Goal: Information Seeking & Learning: Learn about a topic

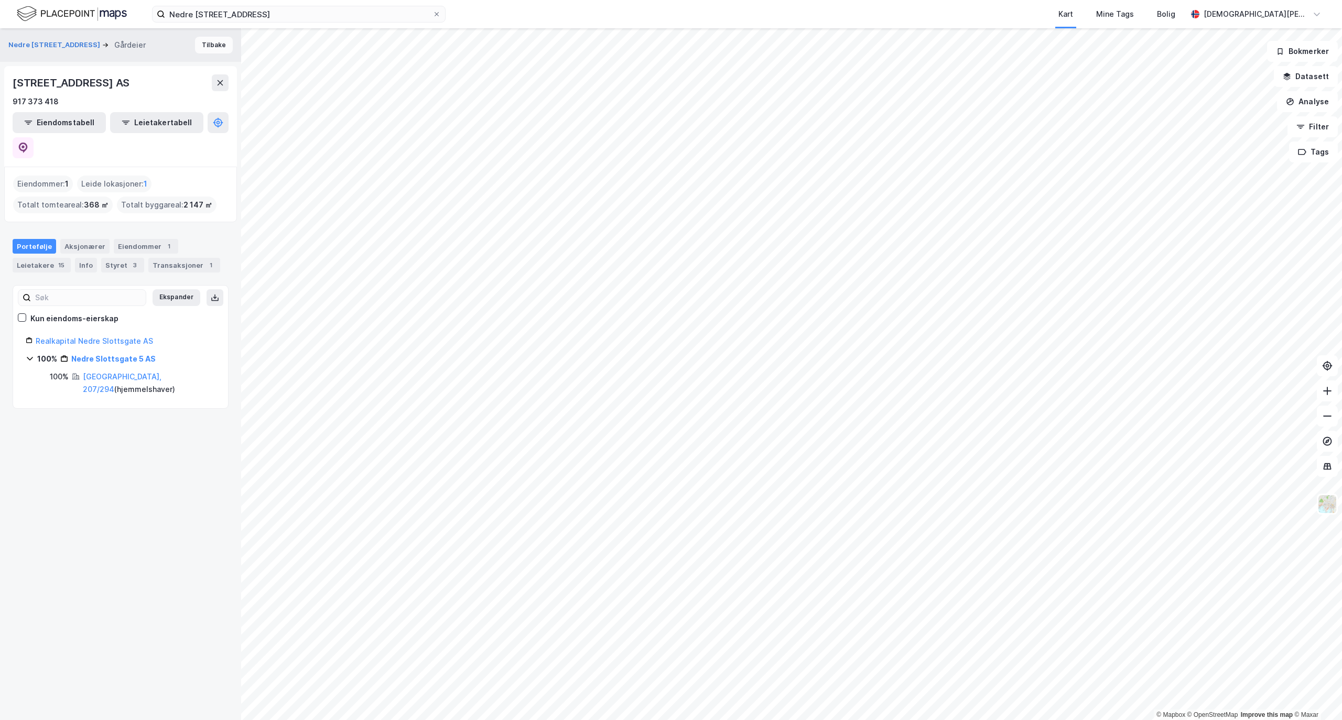
click at [196, 45] on button "Tilbake" at bounding box center [214, 45] width 38 height 17
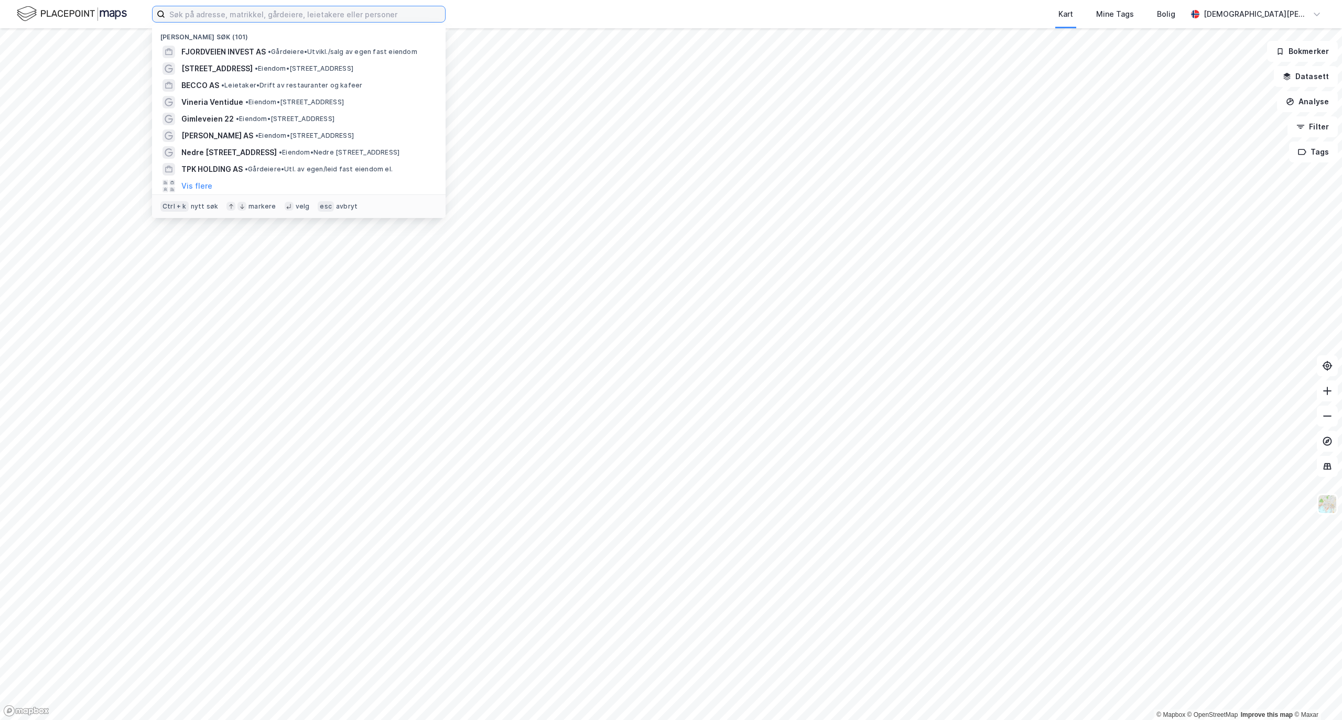
click at [284, 9] on input at bounding box center [305, 14] width 280 height 16
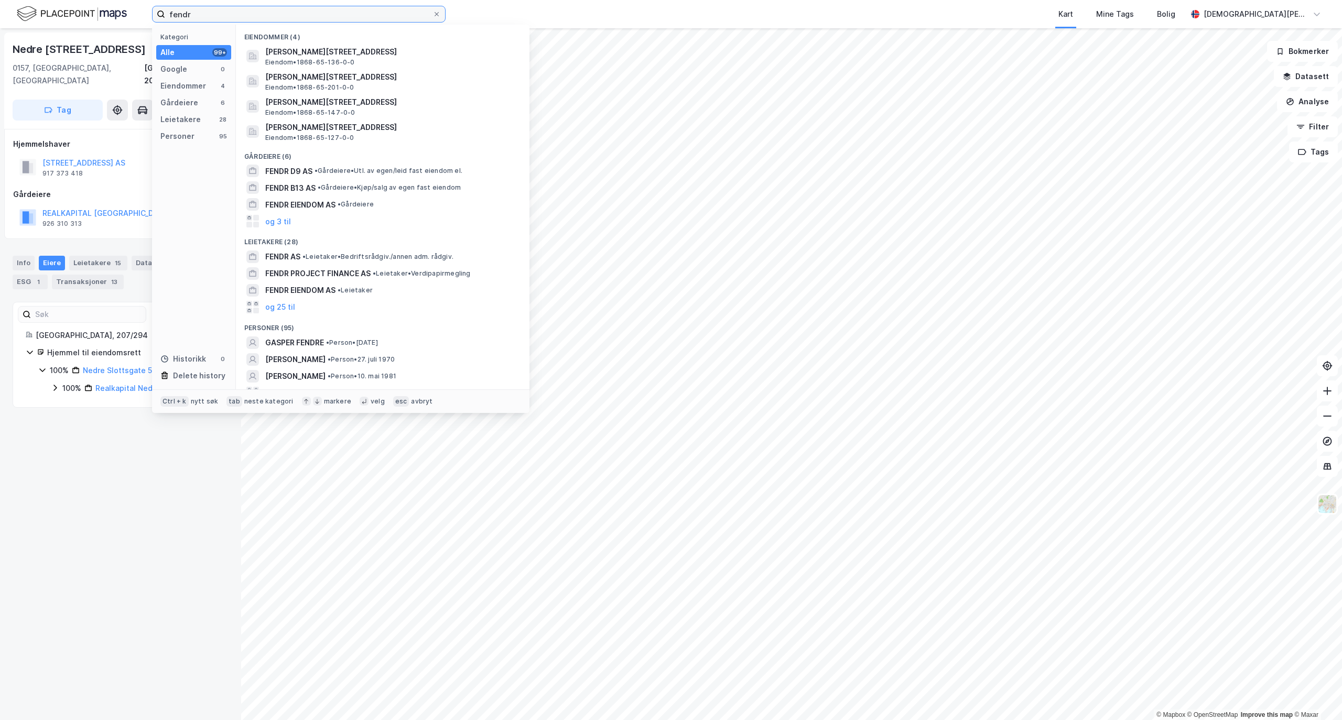
click at [251, 19] on input "fendr" at bounding box center [298, 14] width 267 height 16
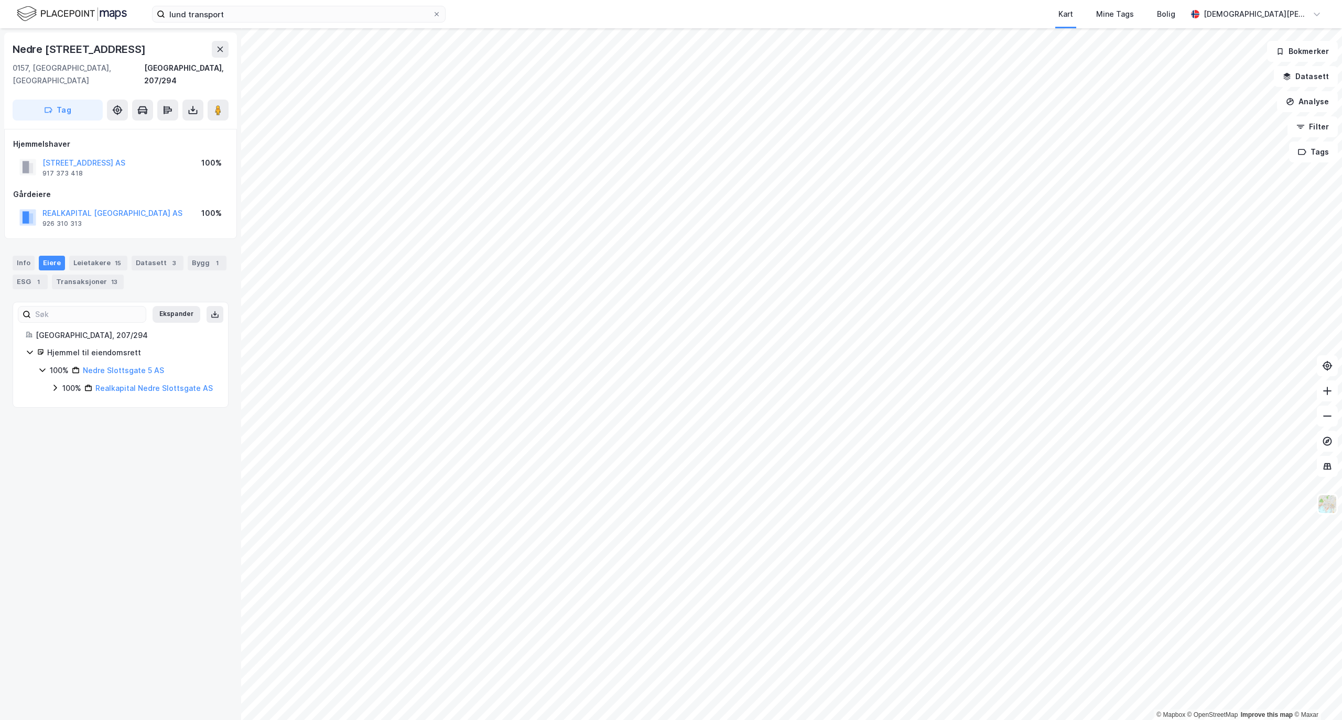
click at [993, 720] on html "lund transport Kart Mine Tags Bolig [PERSON_NAME] © Mapbox © OpenStreetMap Impr…" at bounding box center [671, 360] width 1342 height 720
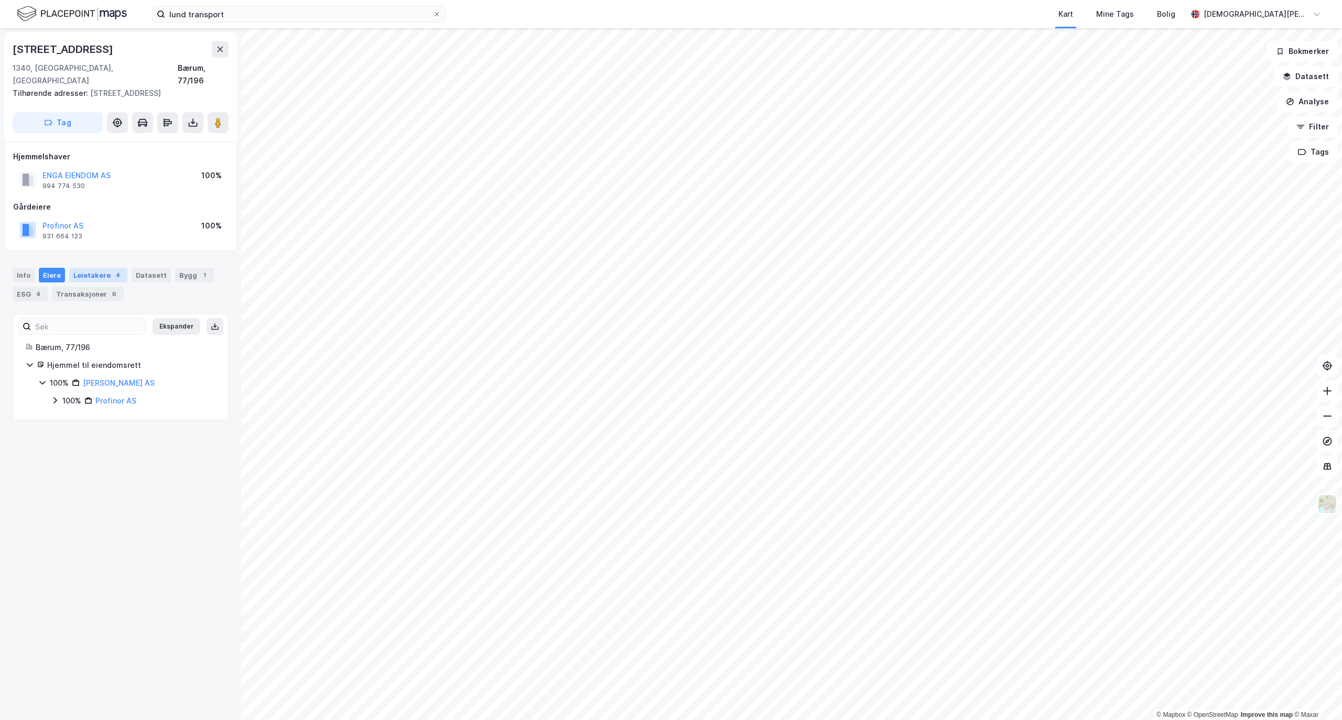
click at [102, 268] on div "Leietakere 4" at bounding box center [98, 275] width 58 height 15
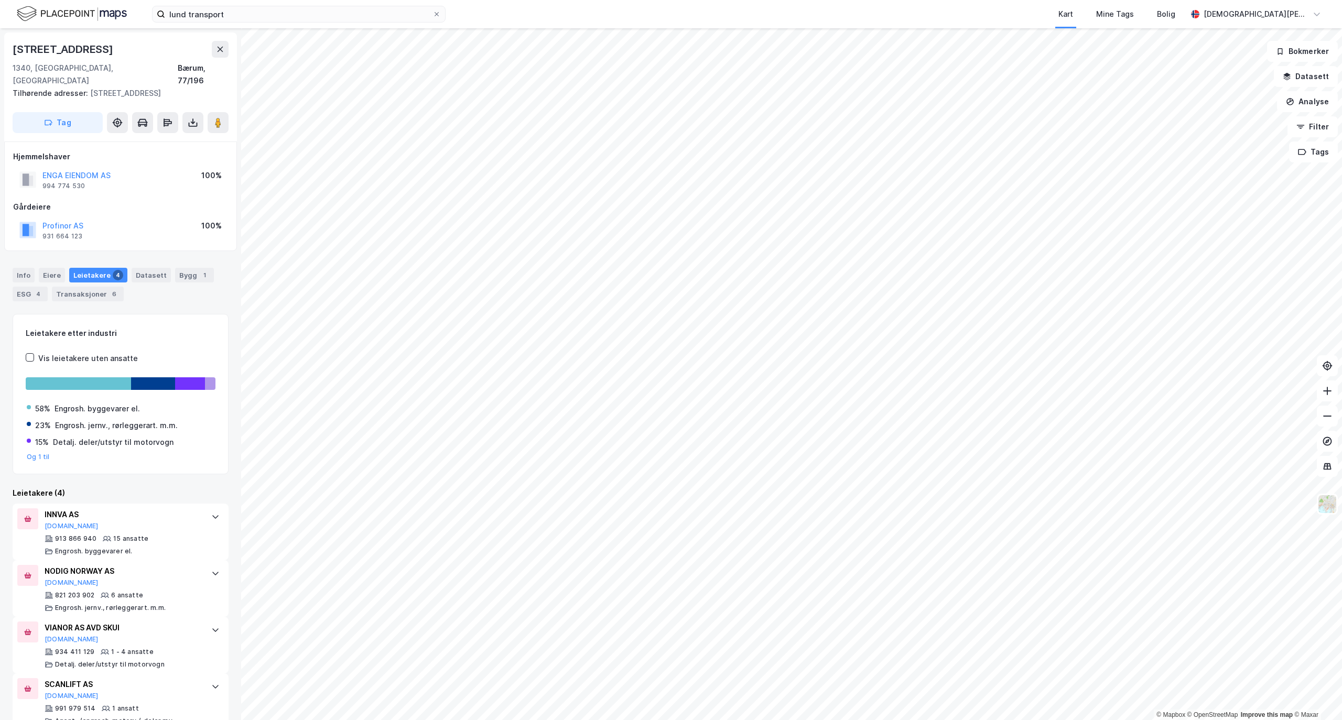
scroll to position [12, 0]
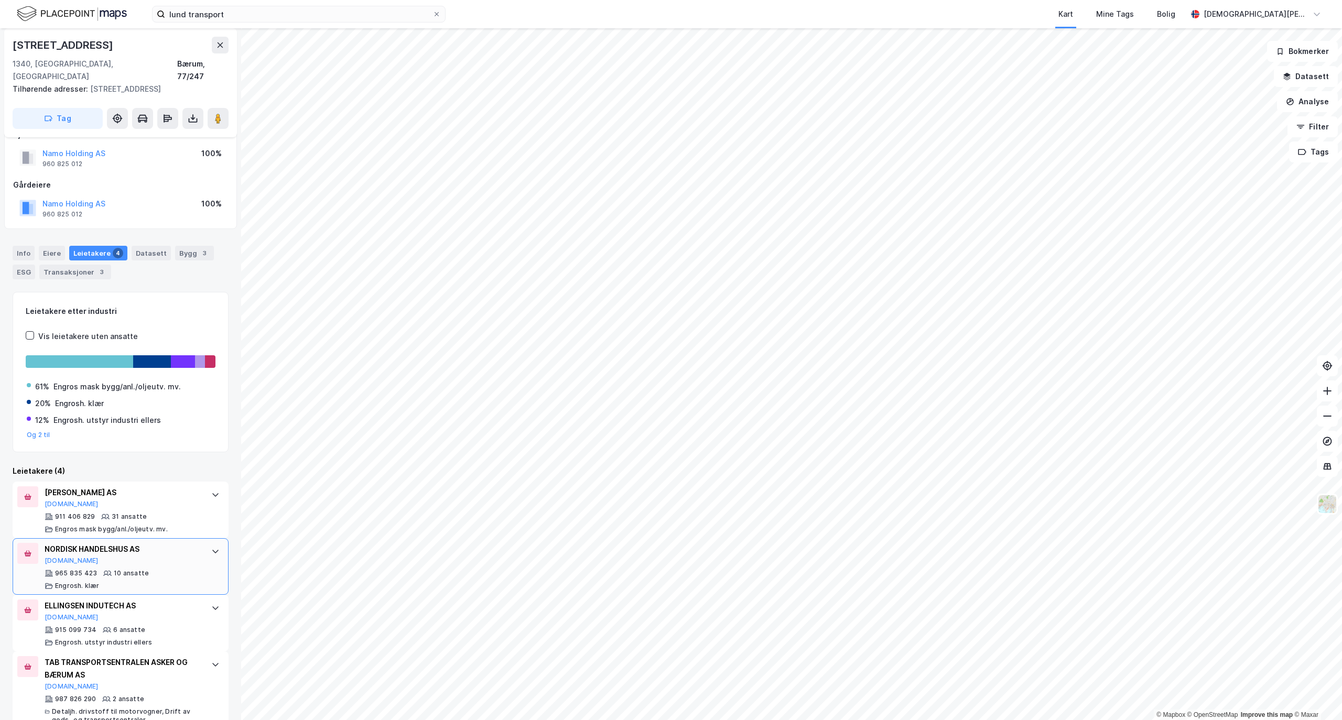
scroll to position [33, 0]
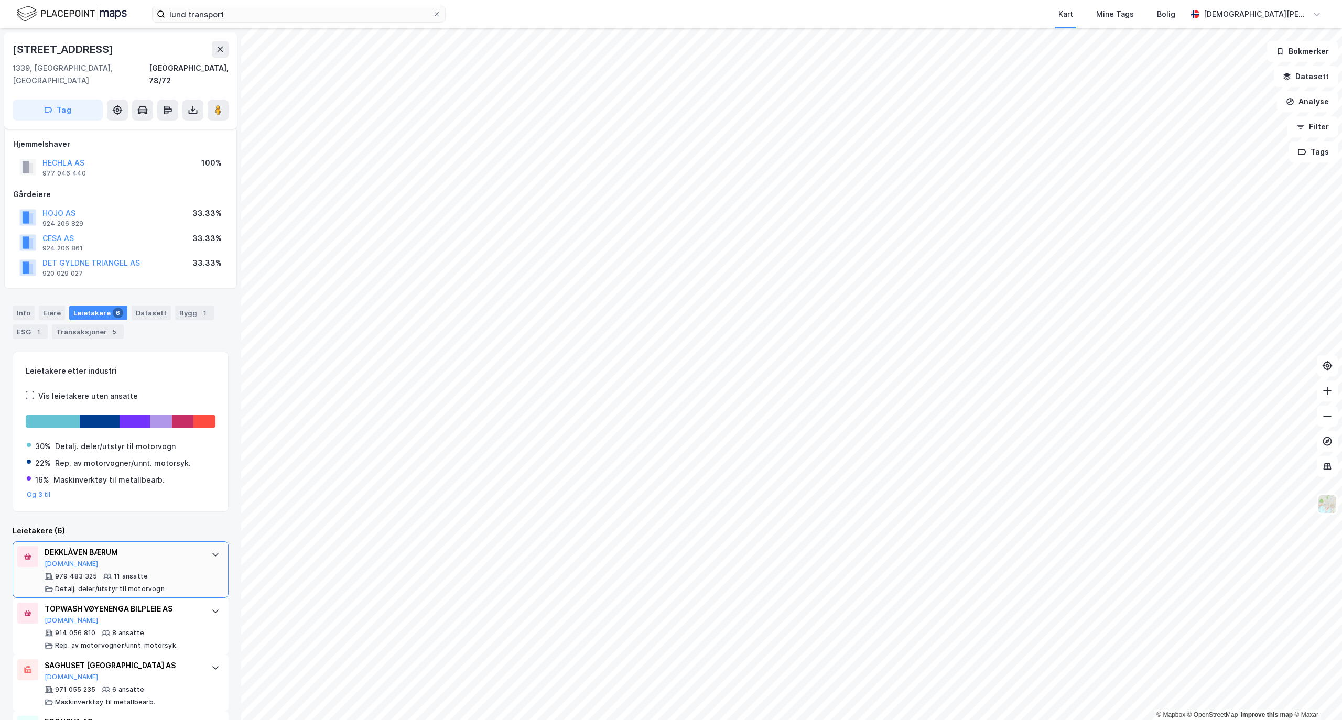
scroll to position [164, 0]
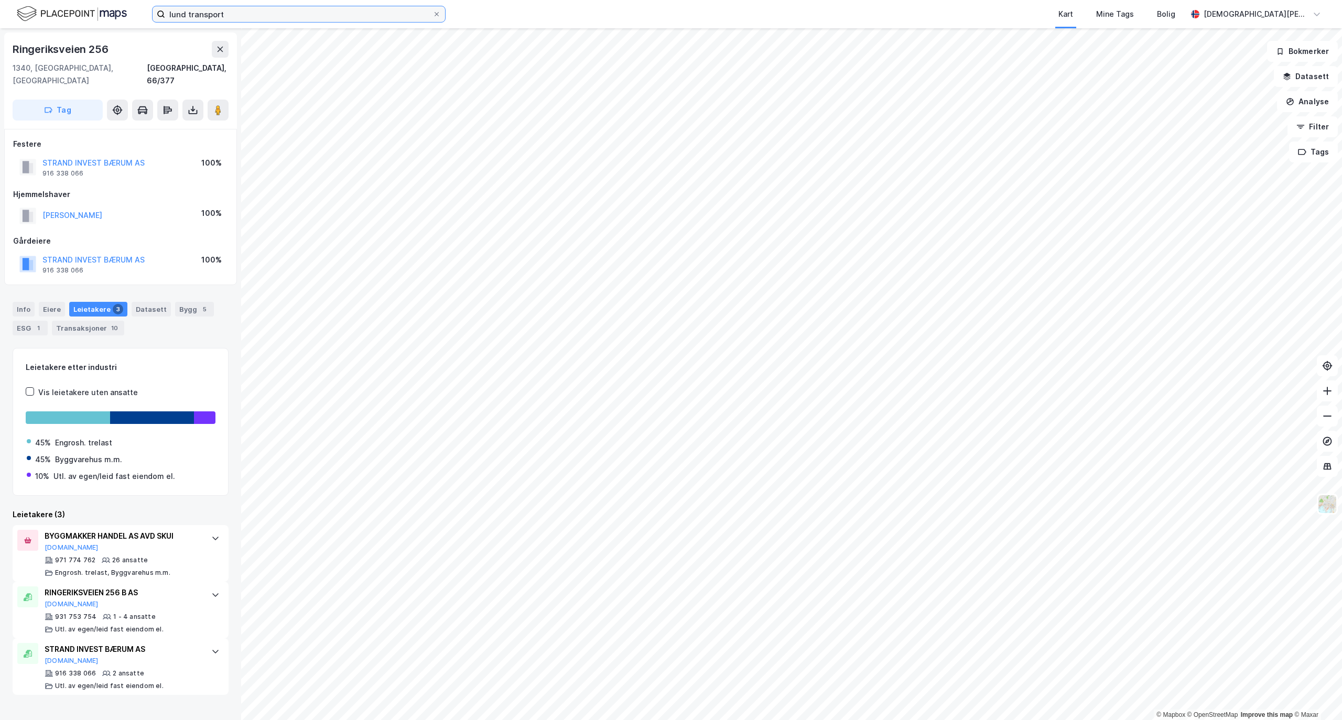
click at [276, 8] on input "lund transport" at bounding box center [298, 14] width 267 height 16
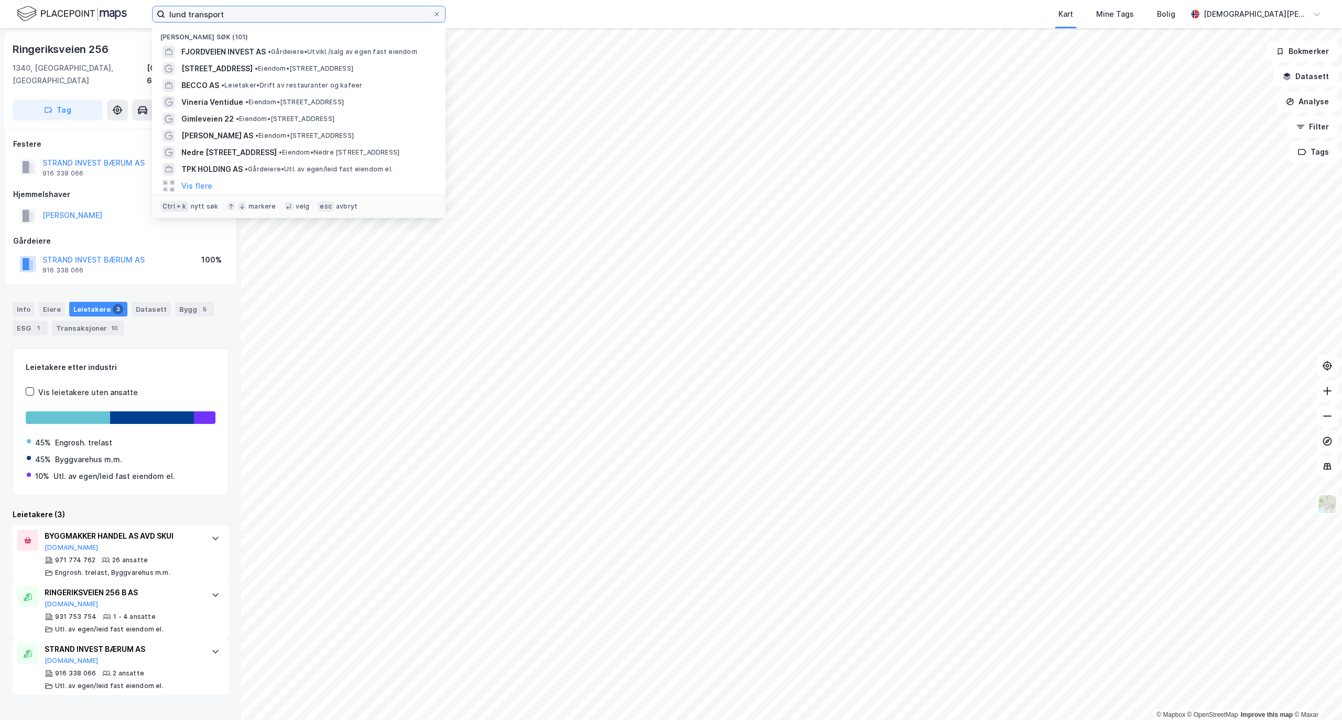
click at [276, 8] on input "lund transport" at bounding box center [298, 14] width 267 height 16
paste input "[STREET_ADDRESS]"
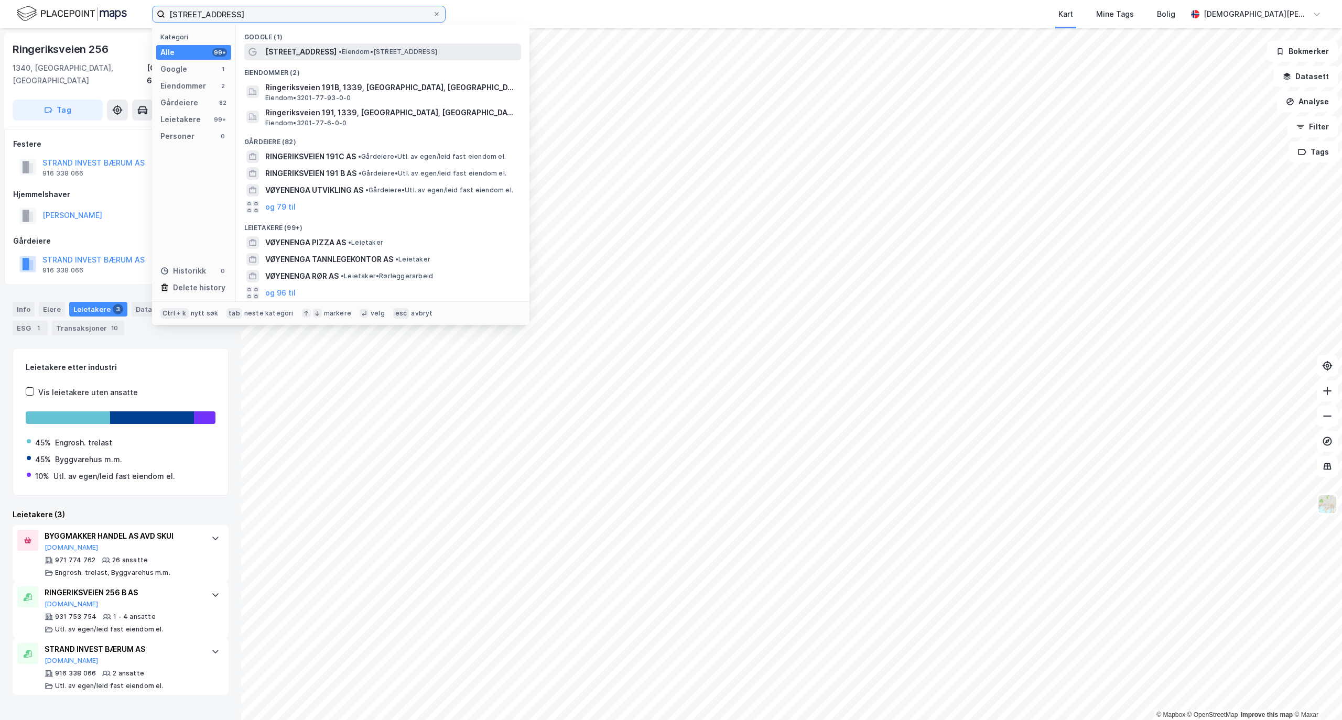
type input "[STREET_ADDRESS]"
click at [332, 48] on span "[STREET_ADDRESS]" at bounding box center [300, 52] width 71 height 13
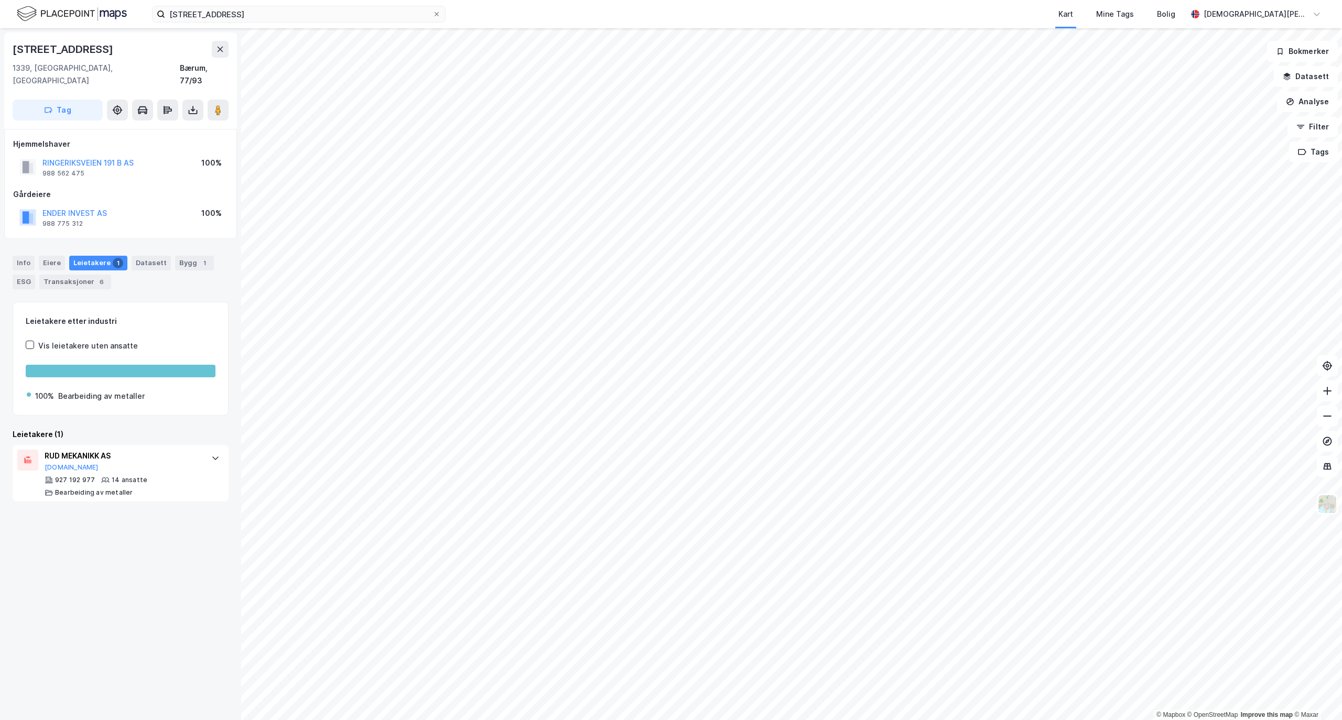
click at [40, 258] on div "Info [PERSON_NAME] 1 Datasett Bygg 1 ESG Transaksjoner 6" at bounding box center [121, 273] width 216 height 34
click at [40, 256] on div "Eiere" at bounding box center [52, 263] width 26 height 15
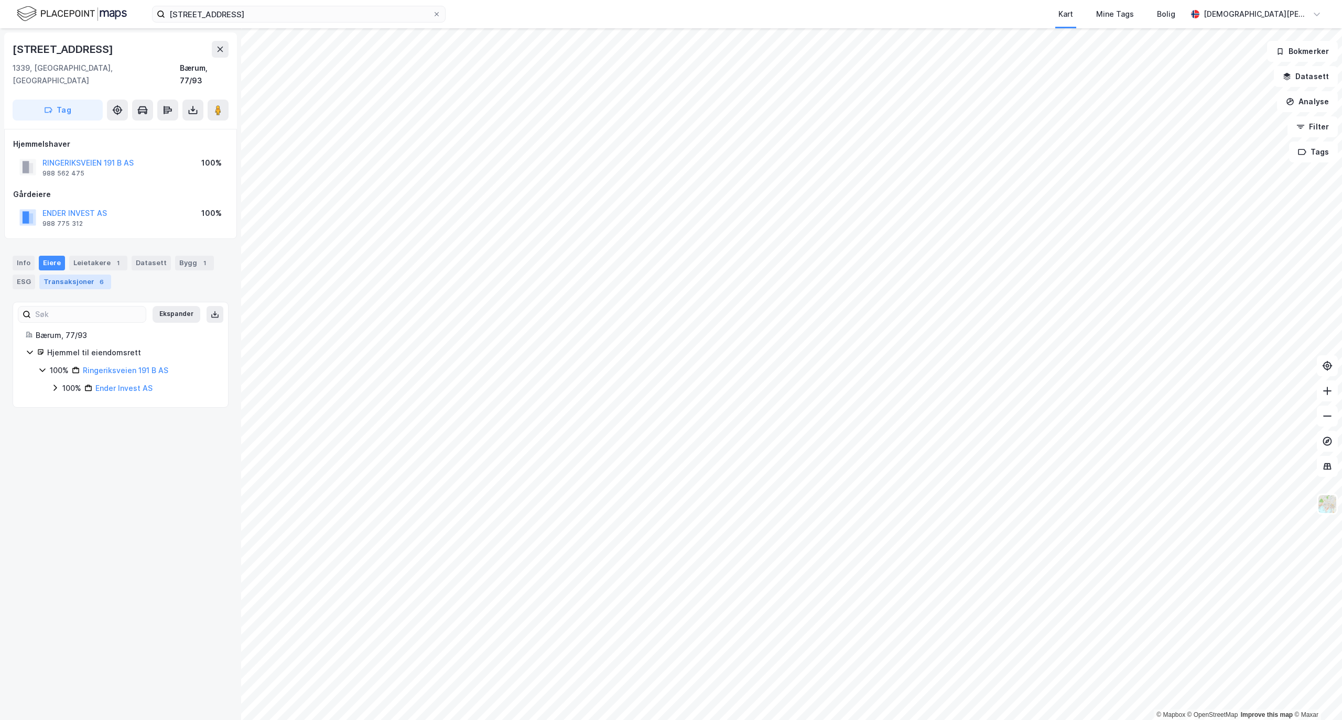
click at [96, 277] on div "6" at bounding box center [101, 282] width 10 height 10
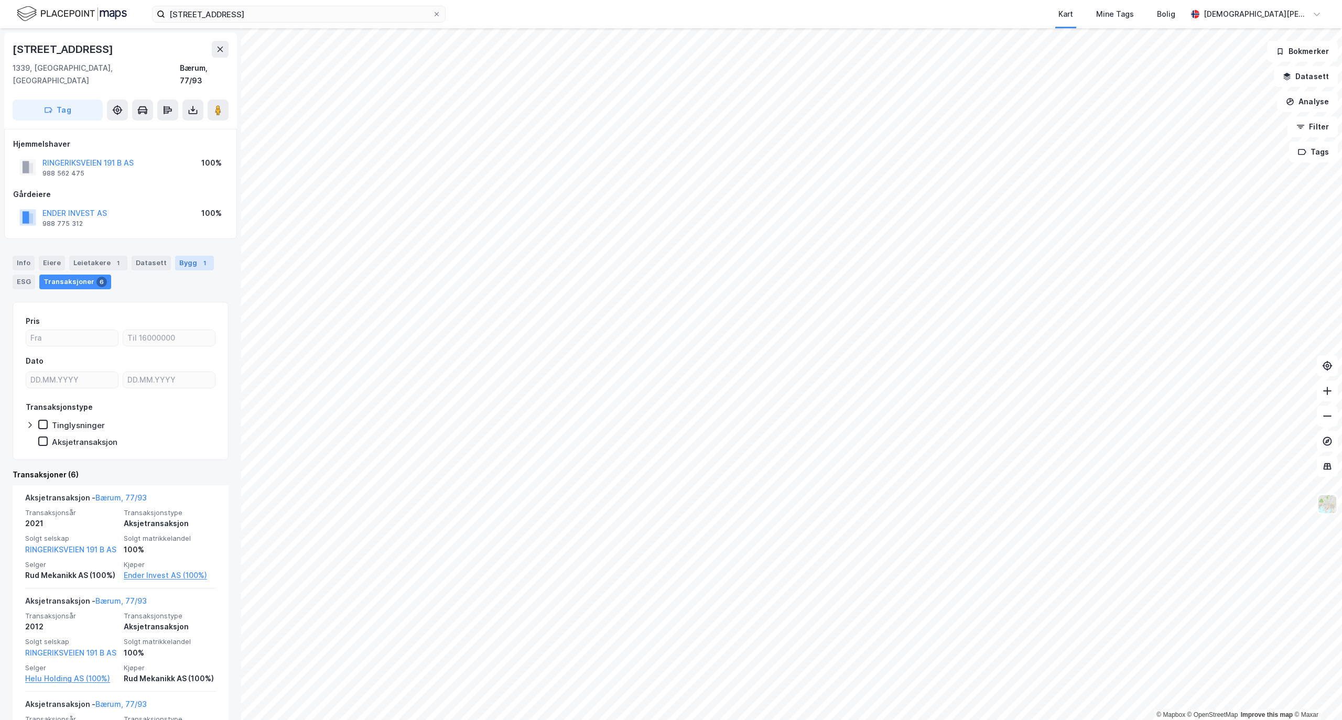
click at [187, 256] on div "Bygg 1" at bounding box center [194, 263] width 39 height 15
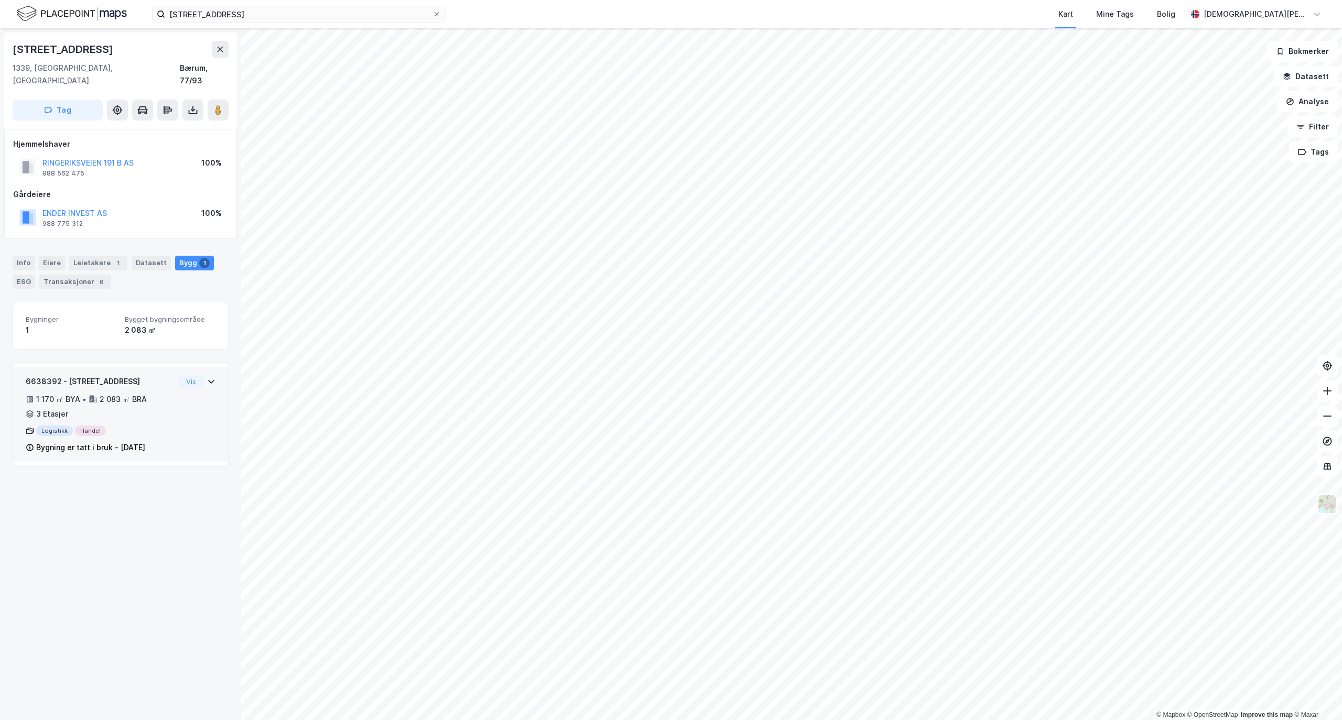
click at [120, 377] on div "6638392 - Ringeriksveien 191B 1 170 ㎡ BYA • 2 083 ㎡ BRA • 3 Etasjer Logistikk H…" at bounding box center [100, 414] width 149 height 79
click at [22, 256] on div "Info" at bounding box center [24, 263] width 22 height 15
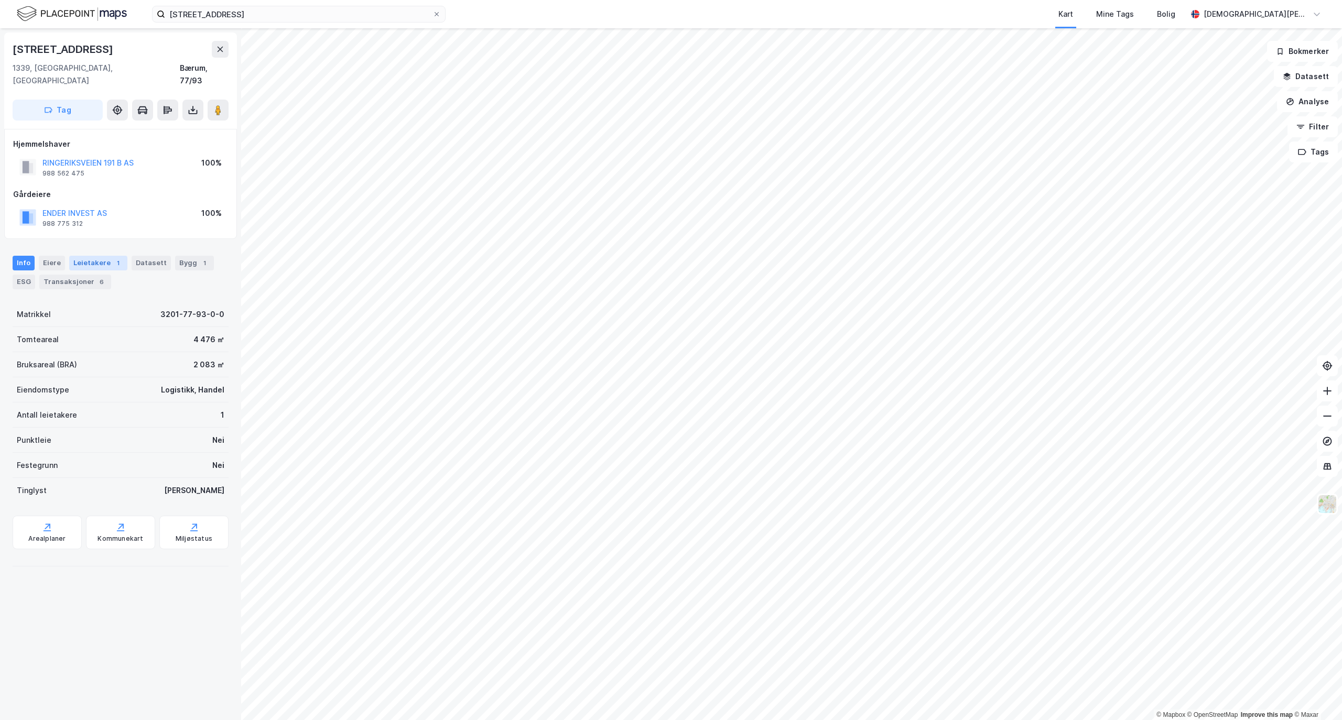
click at [95, 256] on div "Leietakere 1" at bounding box center [98, 263] width 58 height 15
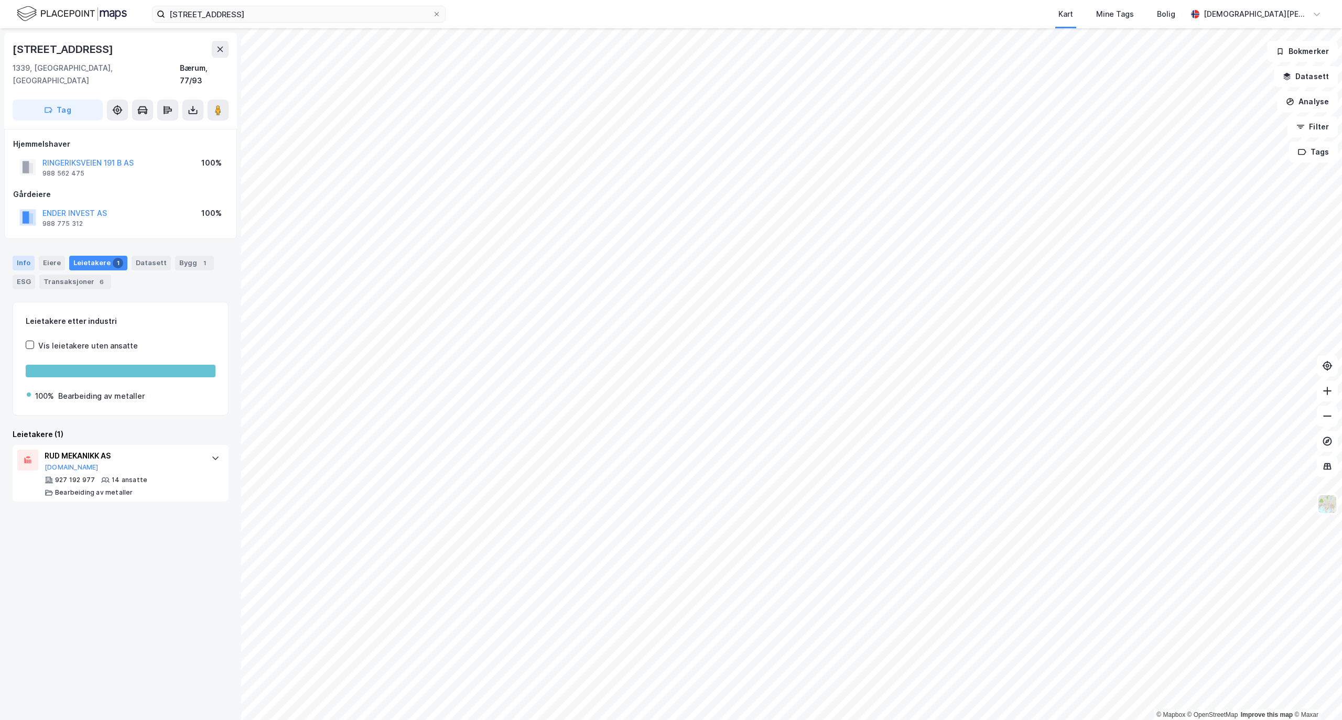
click at [15, 256] on div "Info" at bounding box center [24, 263] width 22 height 15
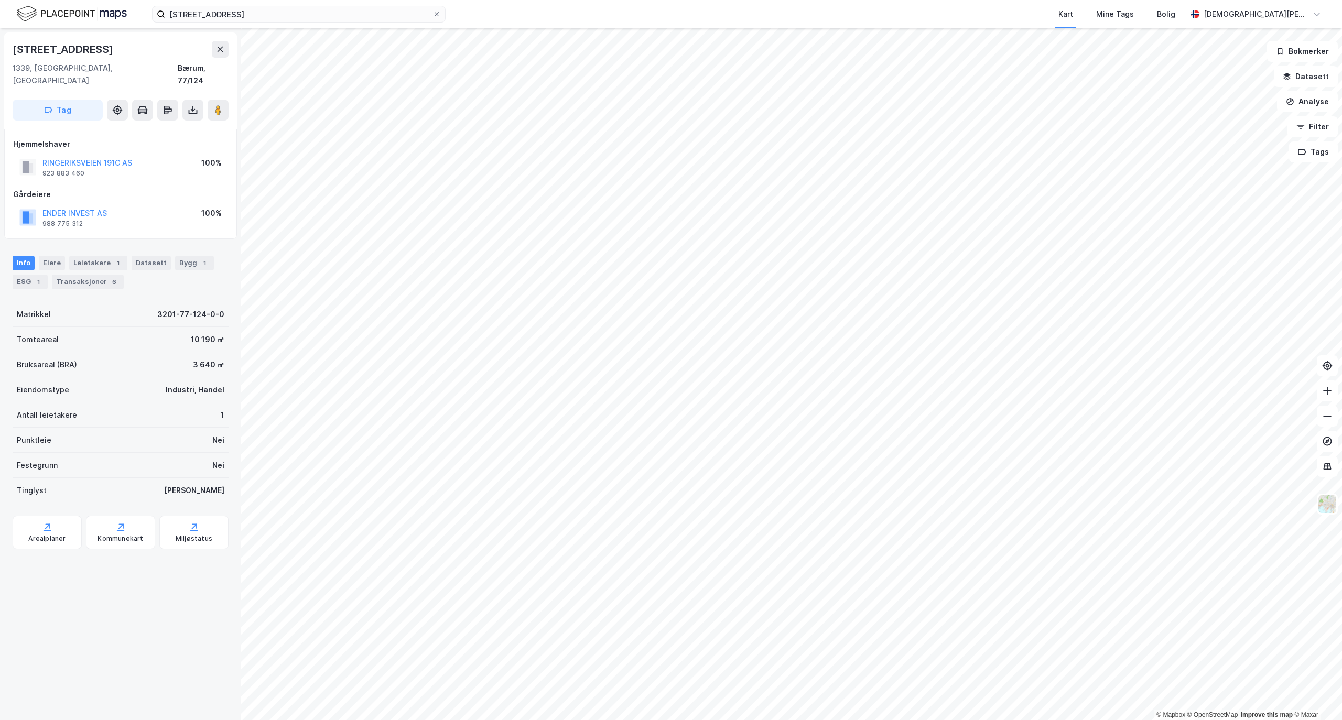
click at [91, 243] on div "Info [PERSON_NAME] 1 Datasett Bygg 1 ESG 1 Transaksjoner 6" at bounding box center [120, 268] width 241 height 50
click at [89, 256] on div "Leietakere 1" at bounding box center [98, 263] width 58 height 15
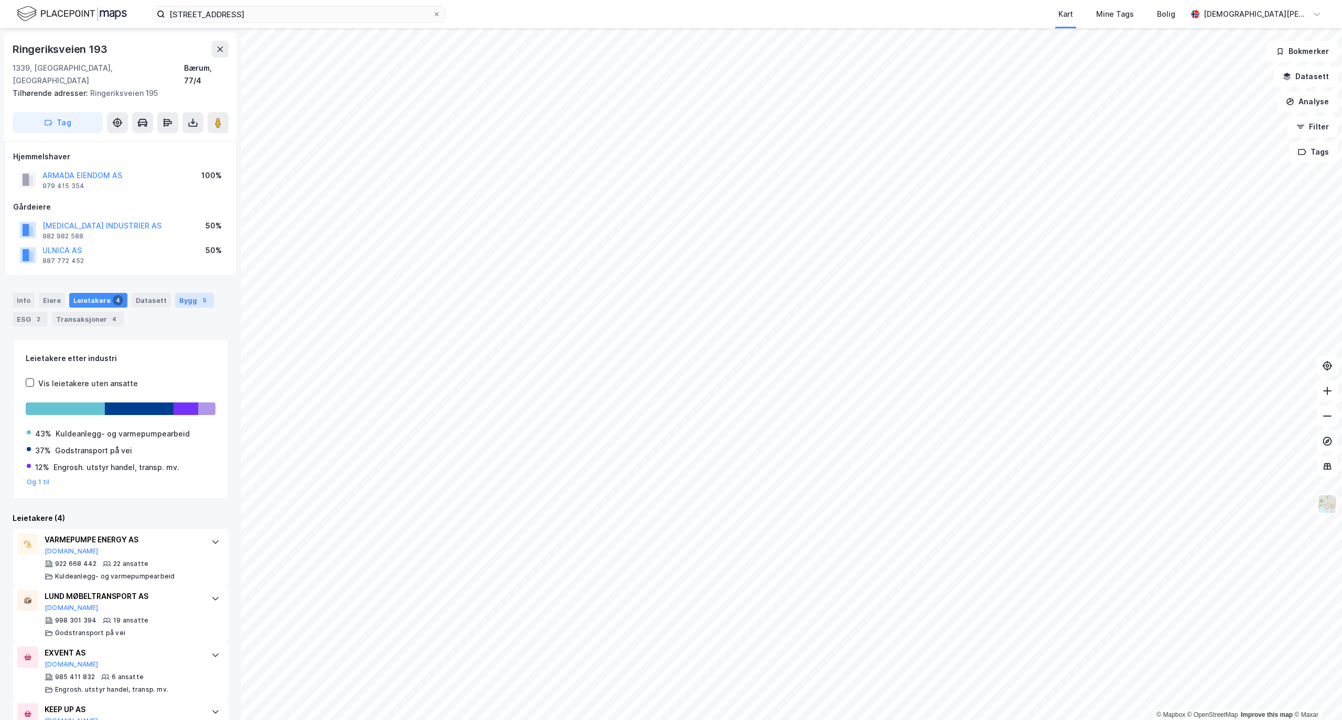
click at [187, 293] on div "Bygg 5" at bounding box center [194, 300] width 39 height 15
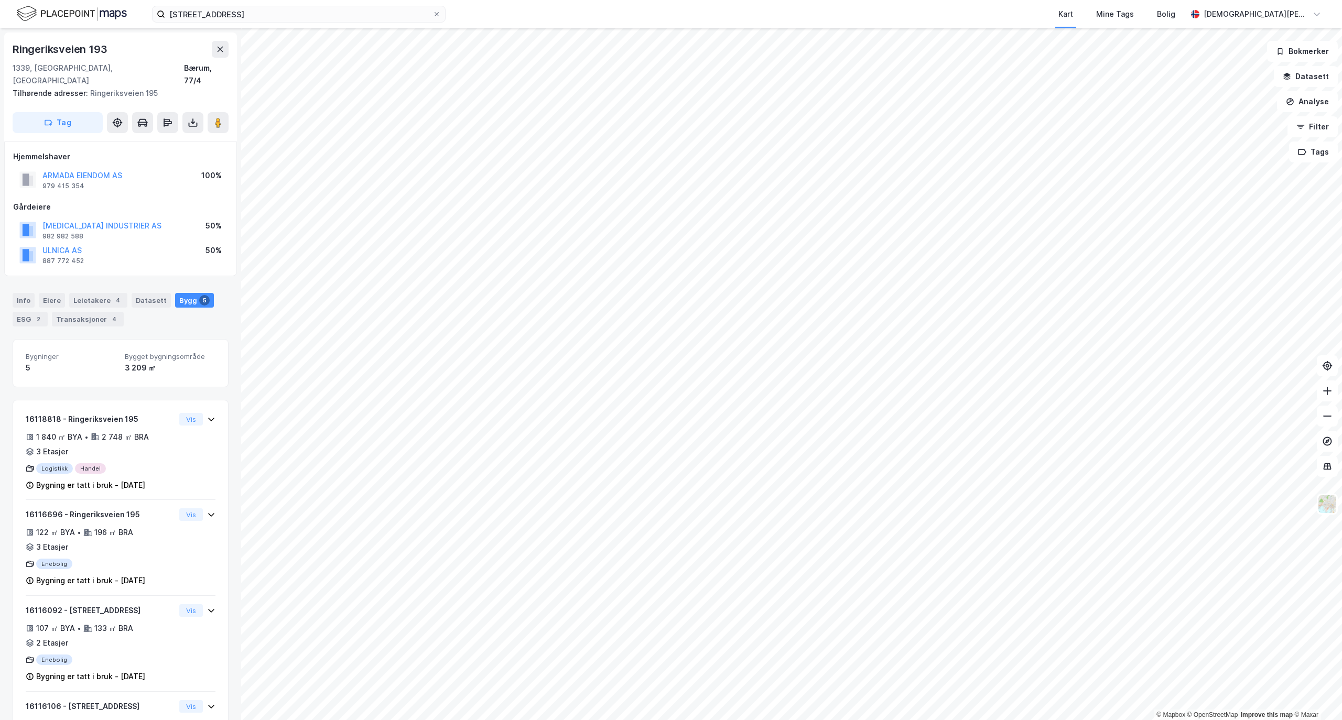
click at [37, 294] on div "Info Eiere Leietakere 4 Datasett Bygg 5 ESG 2 Transaksjoner 4" at bounding box center [121, 310] width 216 height 34
click at [27, 293] on div "Info" at bounding box center [24, 300] width 22 height 15
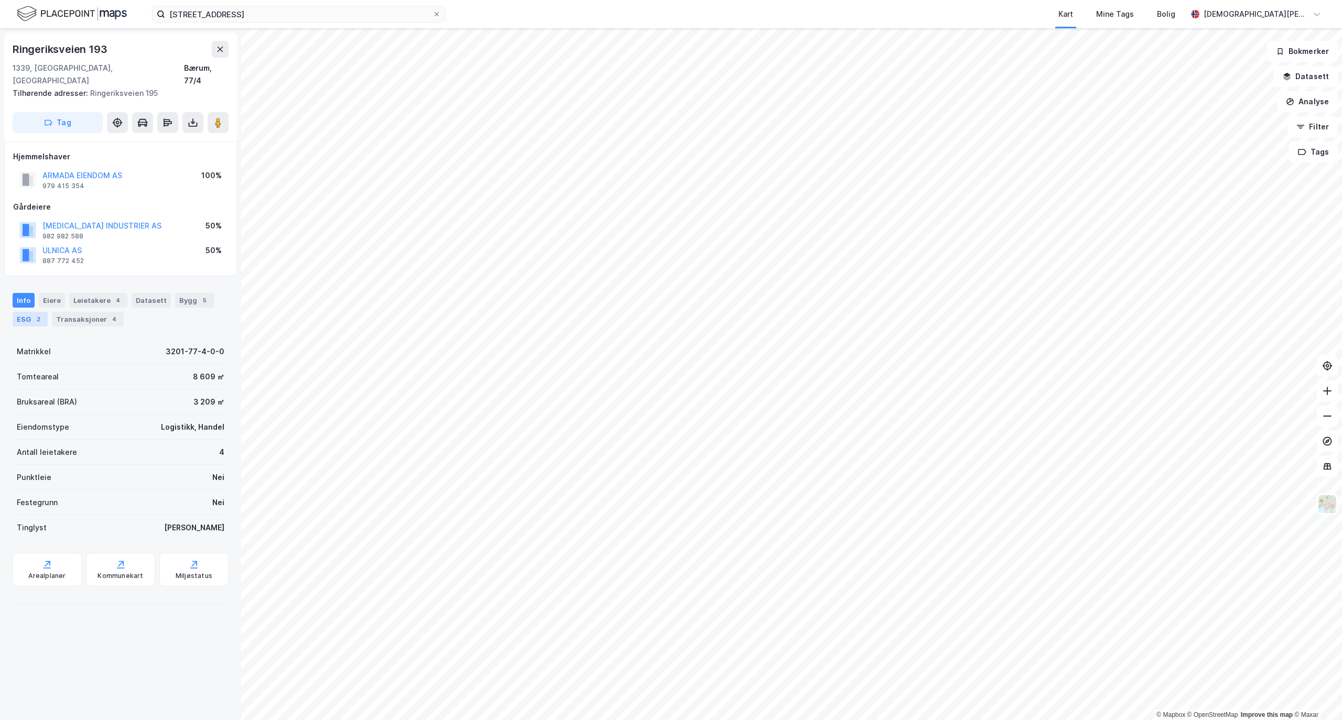
click at [26, 312] on div "ESG 2" at bounding box center [30, 319] width 35 height 15
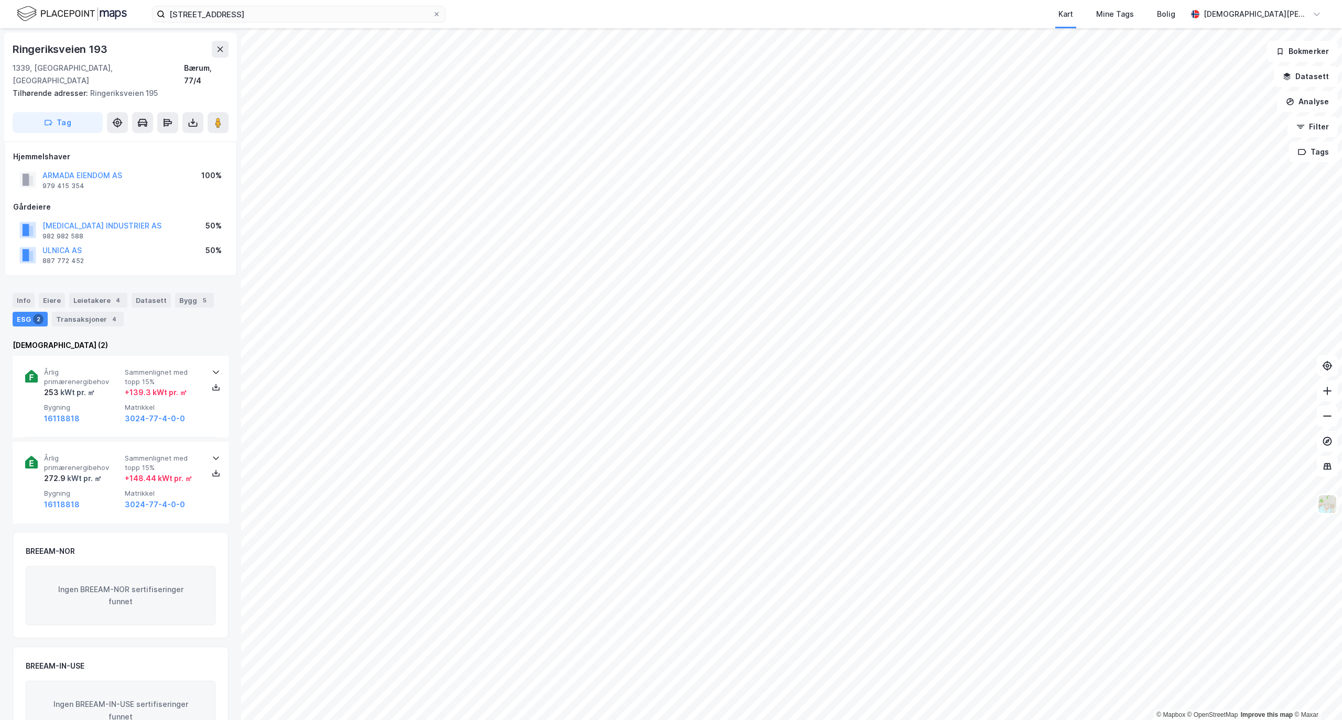
click at [65, 293] on div "Info Eiere Leietakere 4 Datasett Bygg 5 ESG 2 Transaksjoner 4" at bounding box center [121, 310] width 216 height 34
drag, startPoint x: 57, startPoint y: 288, endPoint x: 124, endPoint y: 294, distance: 67.9
click at [56, 293] on div "Eiere" at bounding box center [52, 300] width 26 height 15
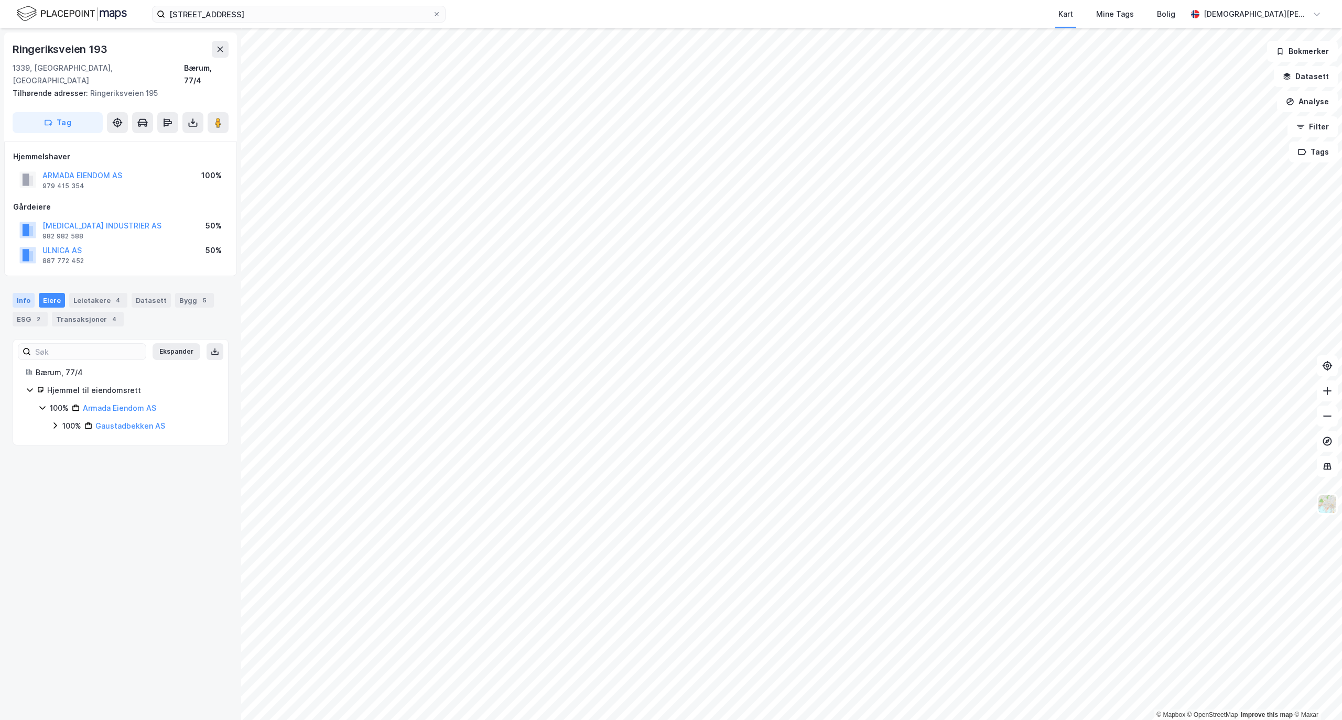
click at [26, 293] on div "Info" at bounding box center [24, 300] width 22 height 15
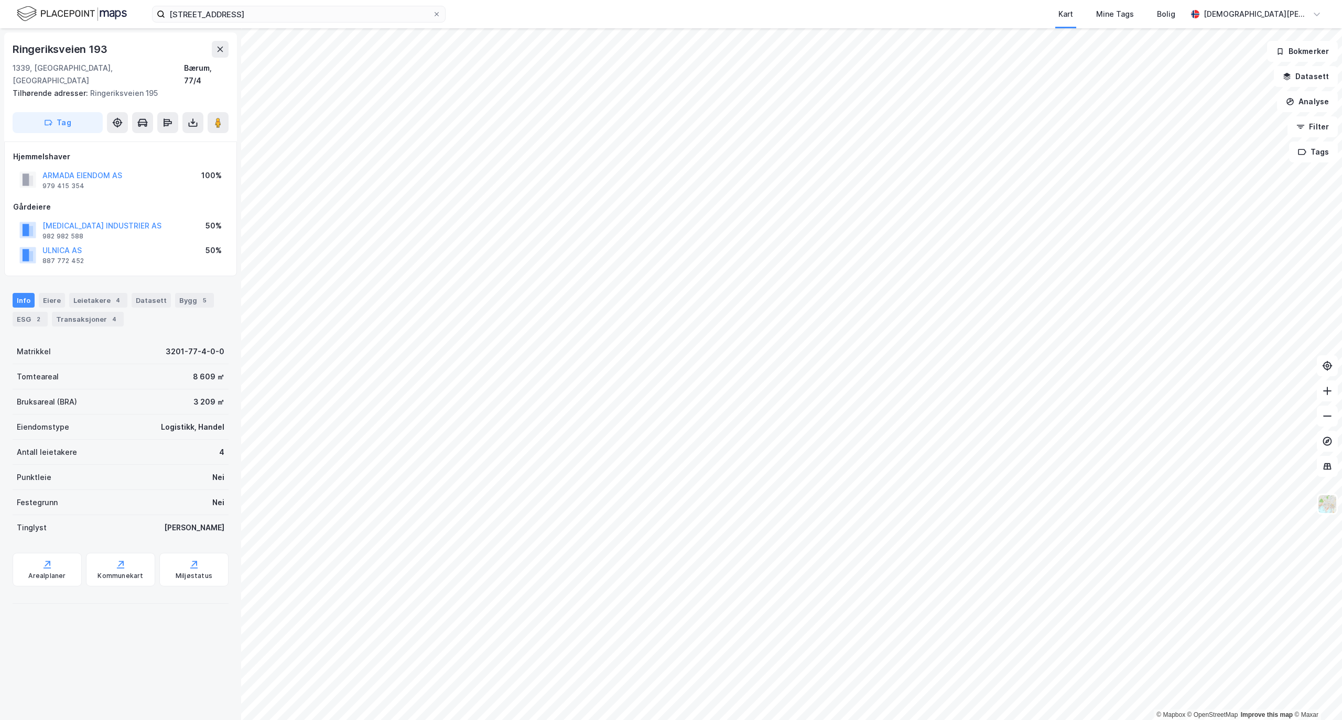
click at [39, 299] on div "Info Eiere Leietakere 4 Datasett Bygg 5 ESG 2 Transaksjoner 4" at bounding box center [121, 310] width 216 height 34
click at [38, 314] on div "2" at bounding box center [38, 319] width 10 height 10
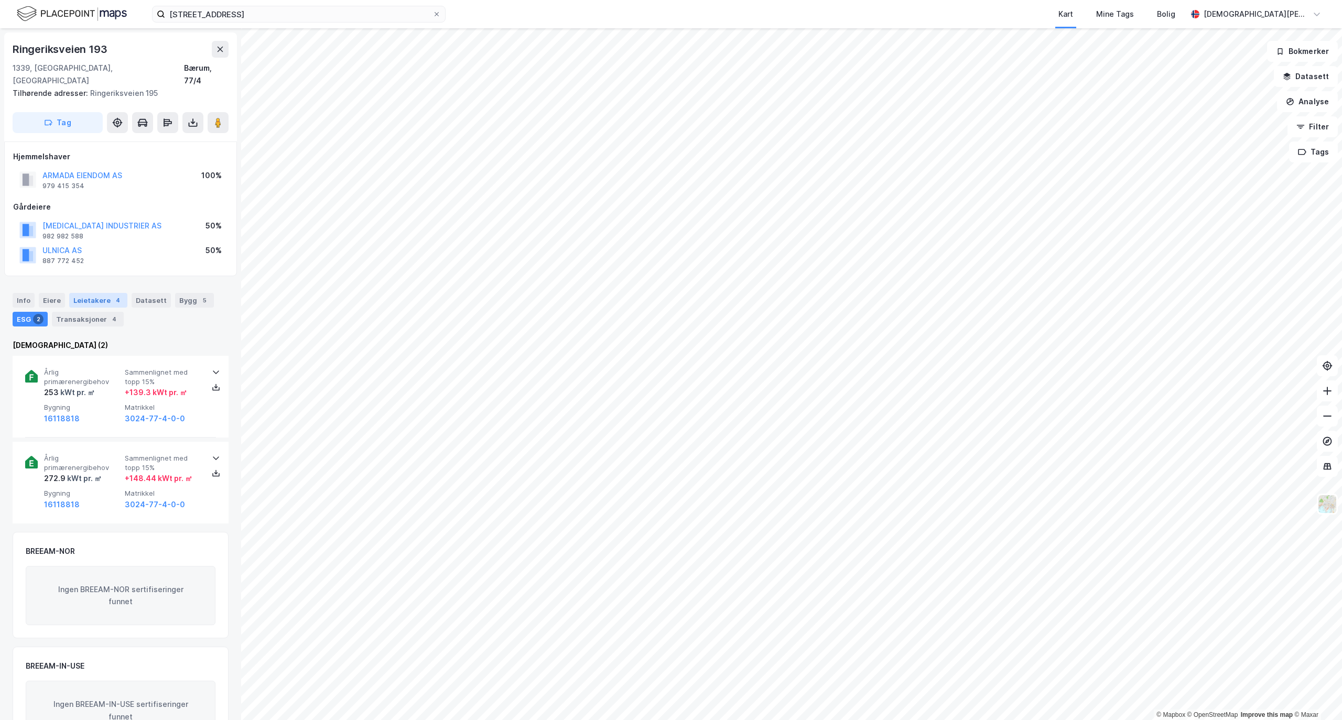
click at [96, 293] on div "Leietakere 4" at bounding box center [98, 300] width 58 height 15
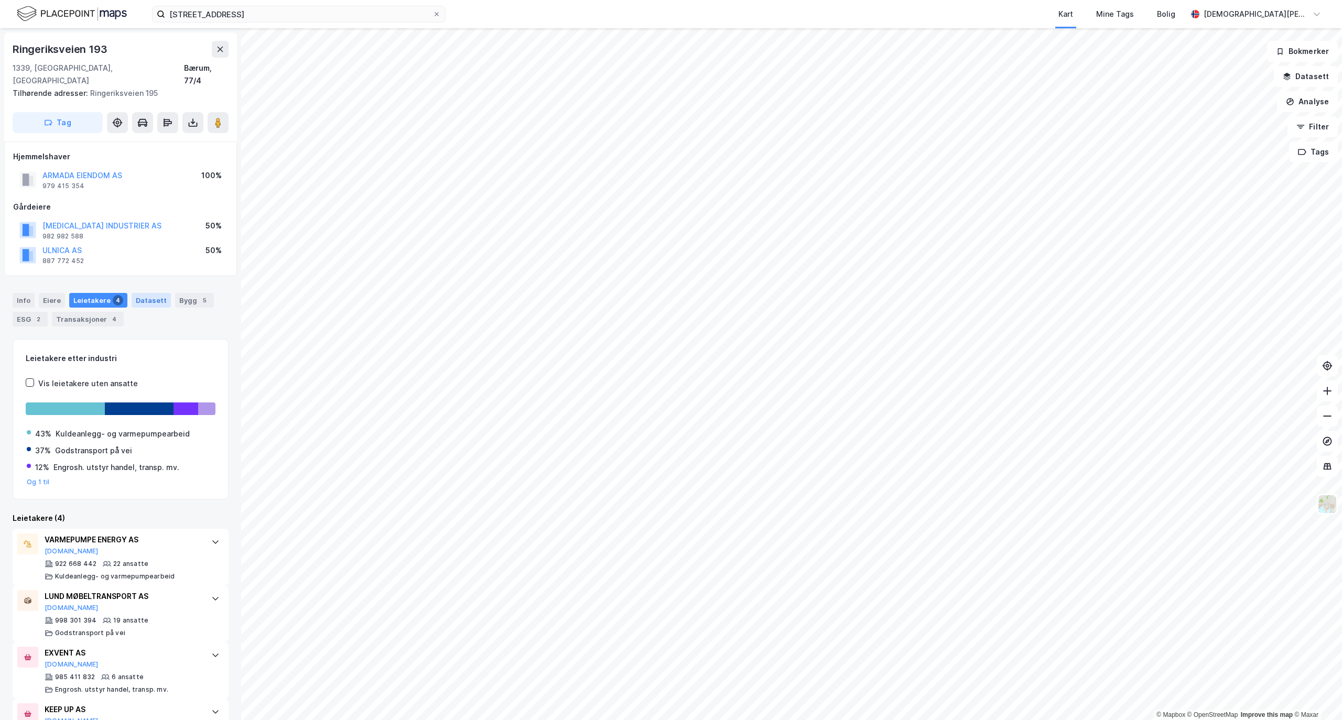
click at [156, 293] on div "Datasett" at bounding box center [151, 300] width 39 height 15
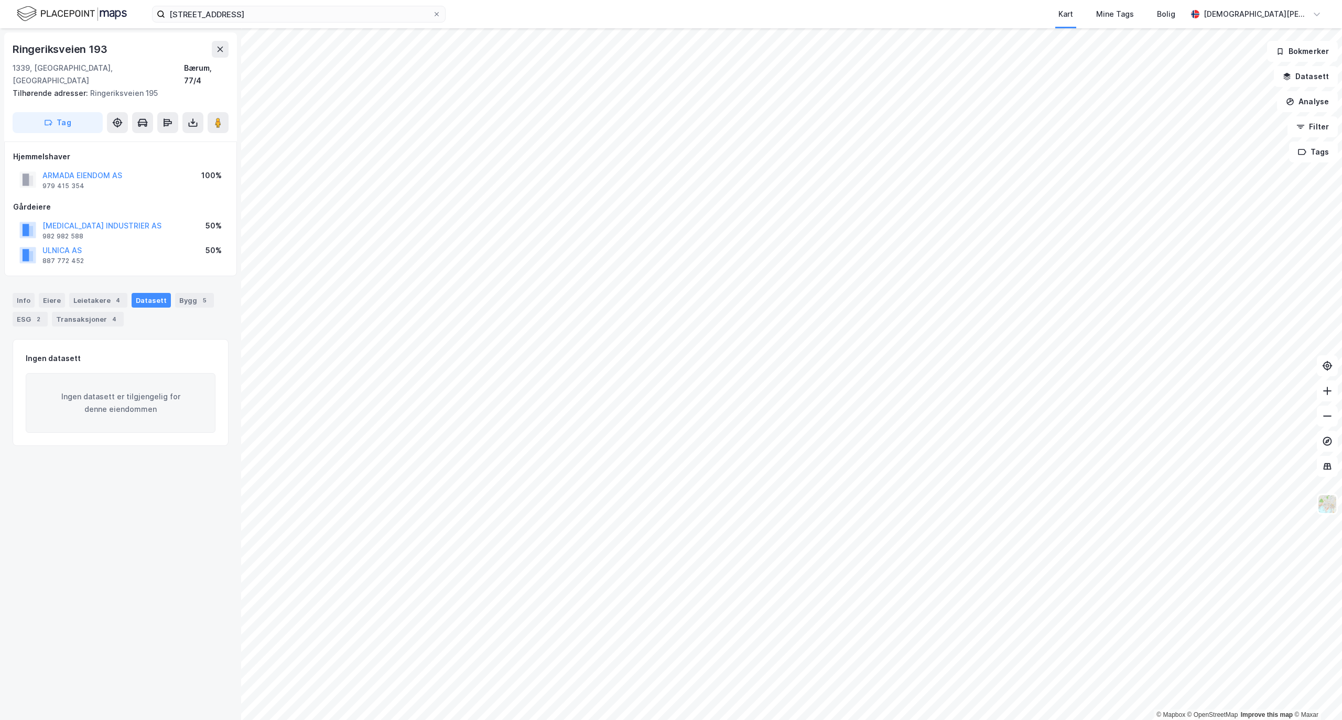
click at [89, 298] on div "Info Eiere Leietakere 4 Datasett Bygg 5 ESG 2 Transaksjoner 4" at bounding box center [121, 310] width 216 height 34
click at [85, 312] on div "Transaksjoner 4" at bounding box center [88, 319] width 72 height 15
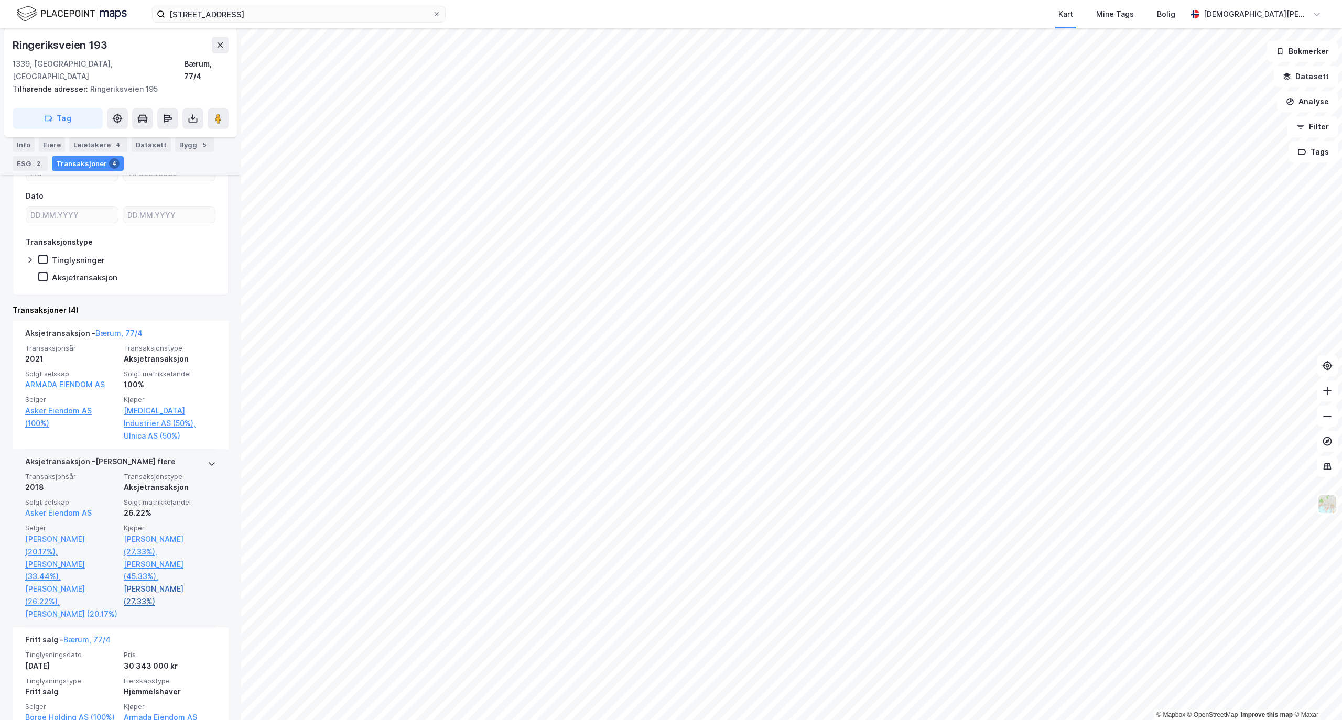
scroll to position [144, 0]
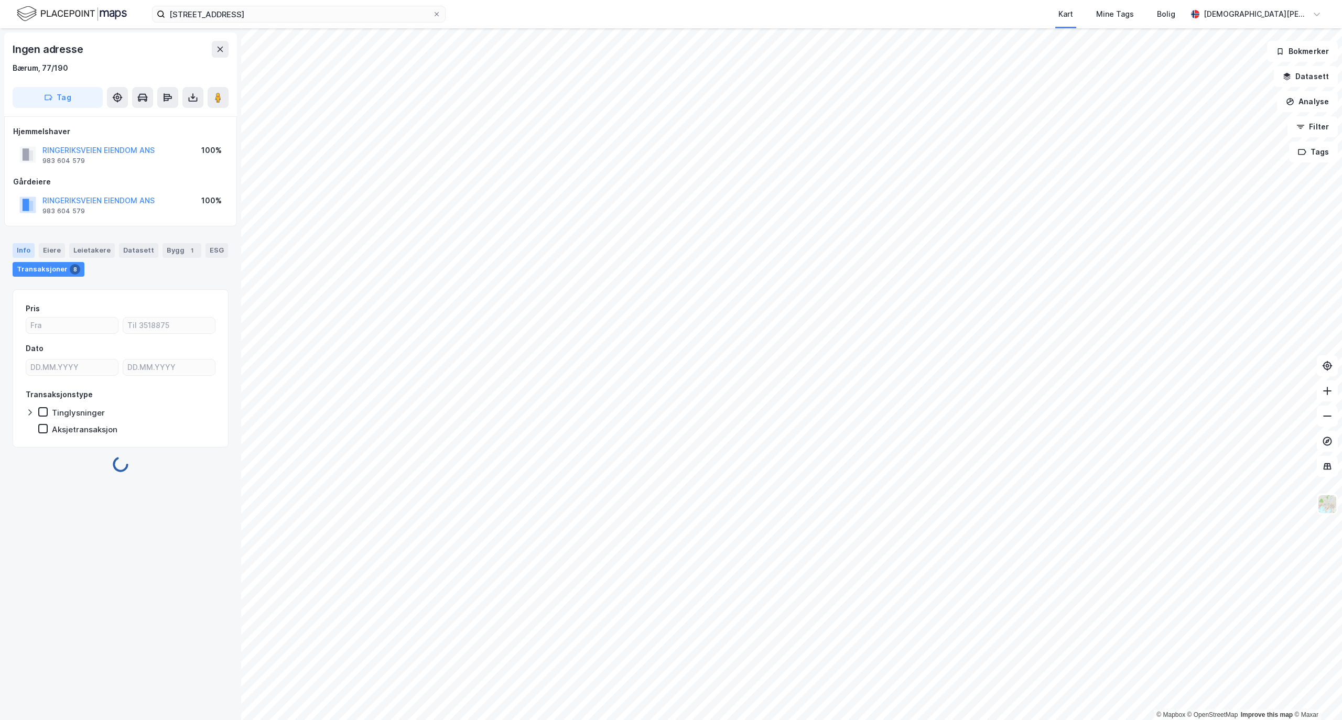
click at [19, 245] on div "Info" at bounding box center [24, 250] width 22 height 15
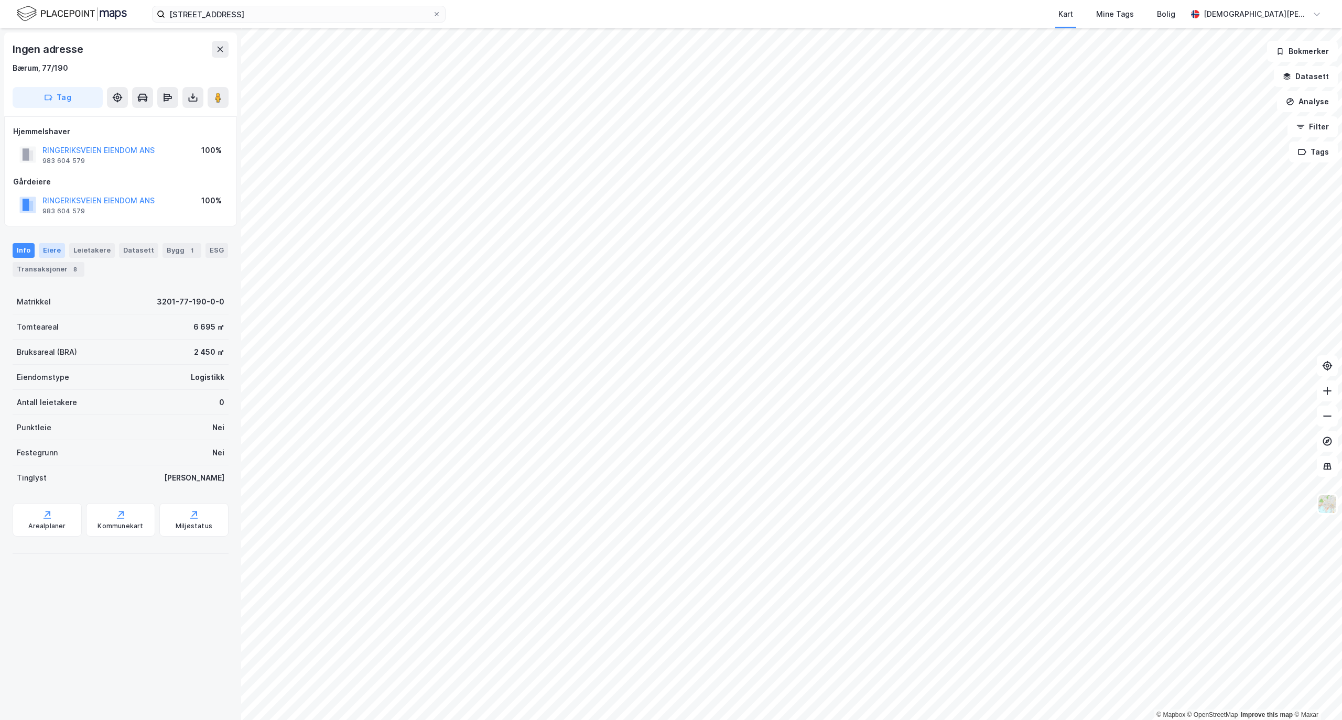
click at [47, 247] on div "Eiere" at bounding box center [52, 250] width 26 height 15
